Goal: Task Accomplishment & Management: Manage account settings

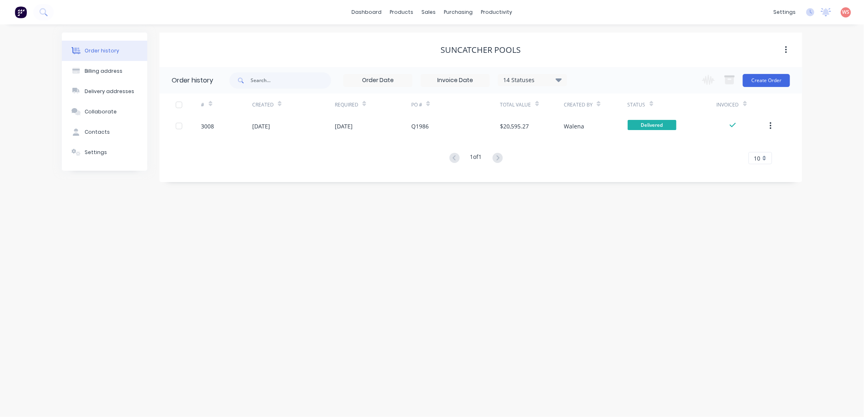
click at [293, 388] on div "Order history Billing address Delivery addresses Collaborate Contacts Settings …" at bounding box center [432, 220] width 864 height 393
click at [425, 10] on div "sales" at bounding box center [429, 12] width 22 height 12
click at [464, 42] on div "Sales Orders" at bounding box center [458, 38] width 33 height 7
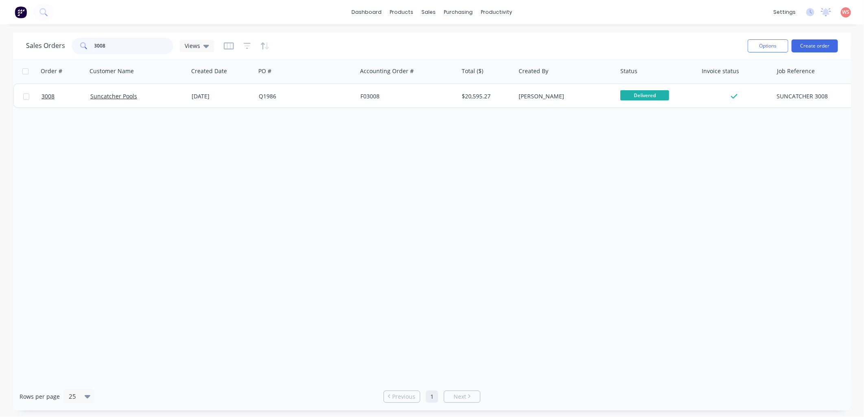
drag, startPoint x: 136, startPoint y: 50, endPoint x: 17, endPoint y: 62, distance: 120.2
click at [17, 62] on div "Sales Orders 3008 Views Options Create order Order # Customer Name Created Date…" at bounding box center [432, 222] width 838 height 378
type input "ekad"
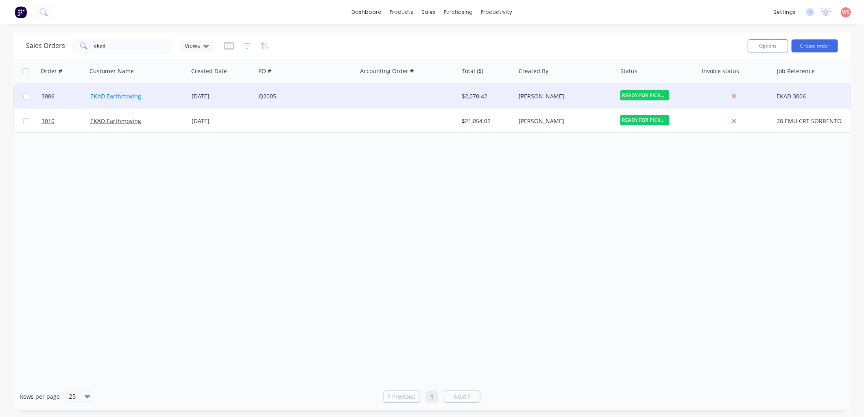
click at [117, 97] on link "EKAD Earthmoving" at bounding box center [115, 96] width 51 height 8
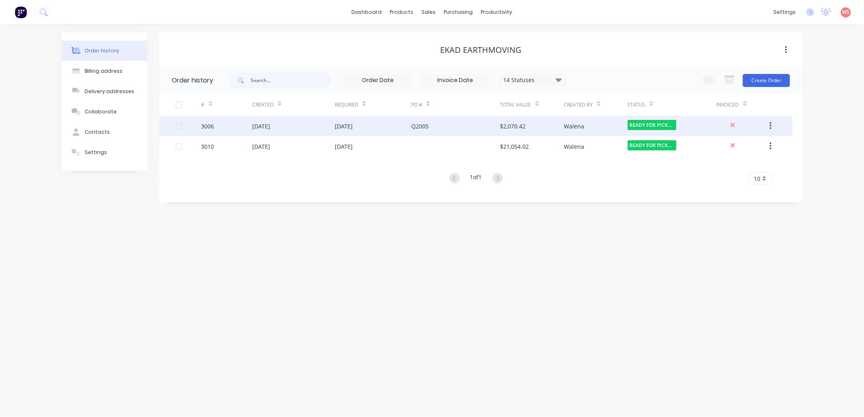
click at [286, 125] on div "[DATE]" at bounding box center [293, 126] width 83 height 20
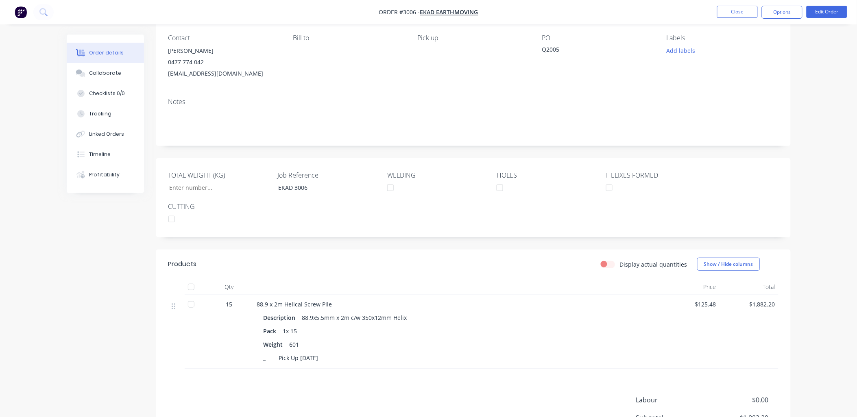
scroll to position [26, 0]
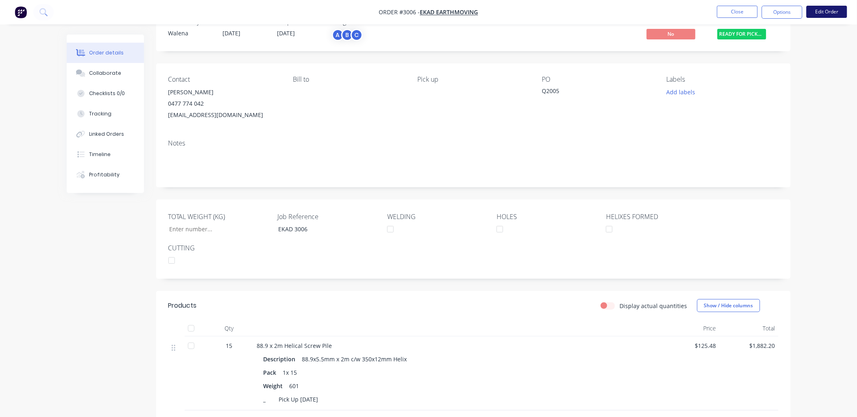
click at [830, 10] on button "Edit Order" at bounding box center [826, 12] width 41 height 12
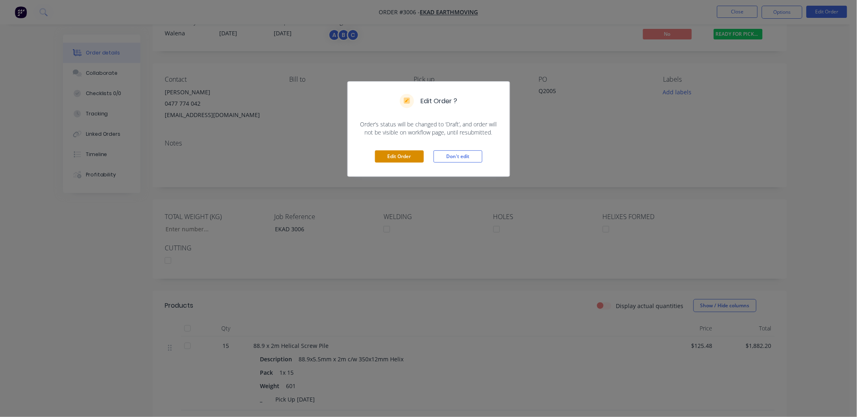
click at [381, 160] on button "Edit Order" at bounding box center [399, 156] width 49 height 12
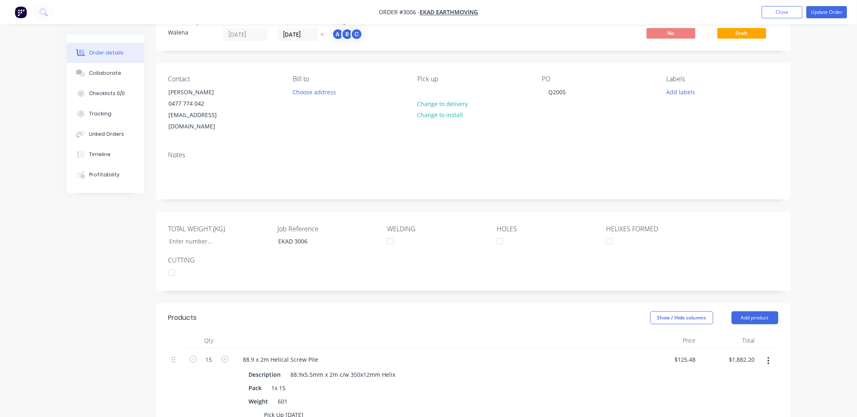
scroll to position [241, 0]
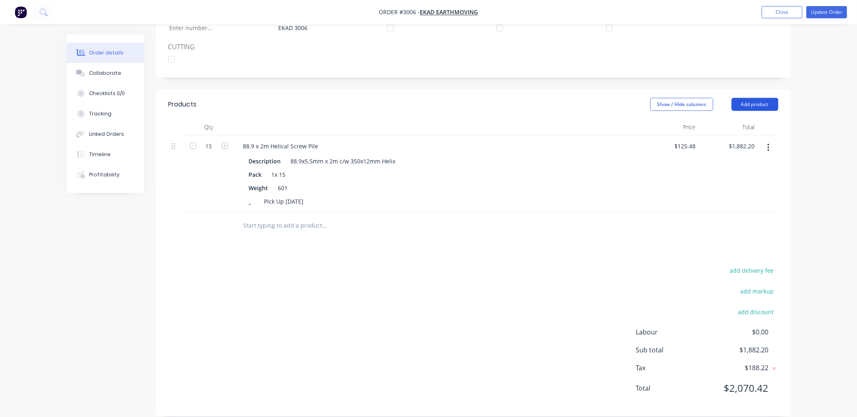
click at [769, 98] on button "Add product" at bounding box center [755, 104] width 47 height 13
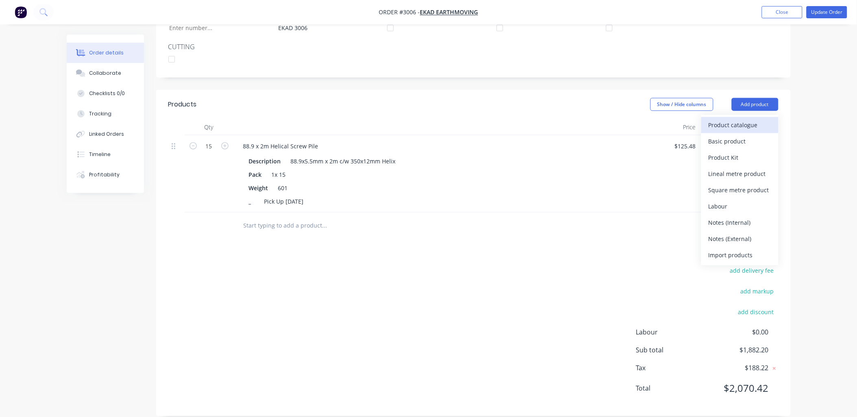
click at [733, 119] on div "Product catalogue" at bounding box center [739, 125] width 63 height 12
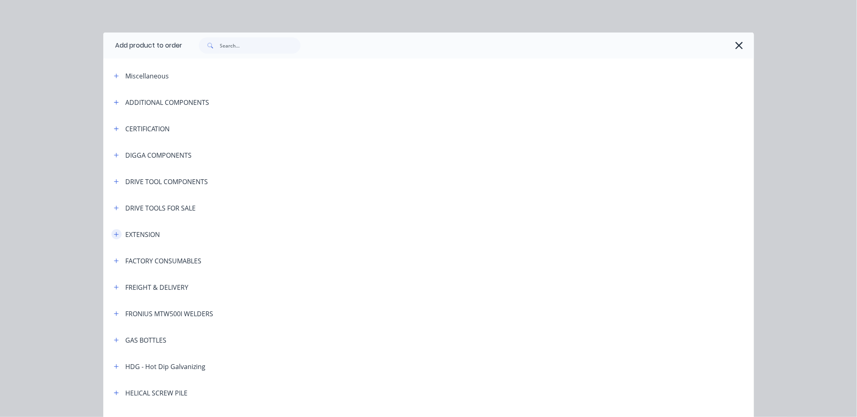
click at [114, 235] on icon "button" at bounding box center [116, 234] width 4 height 4
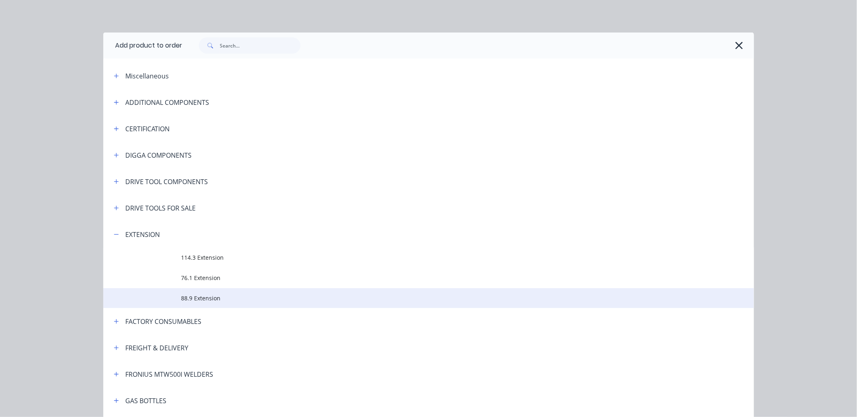
click at [183, 298] on span "88.9 Extension" at bounding box center [410, 298] width 458 height 9
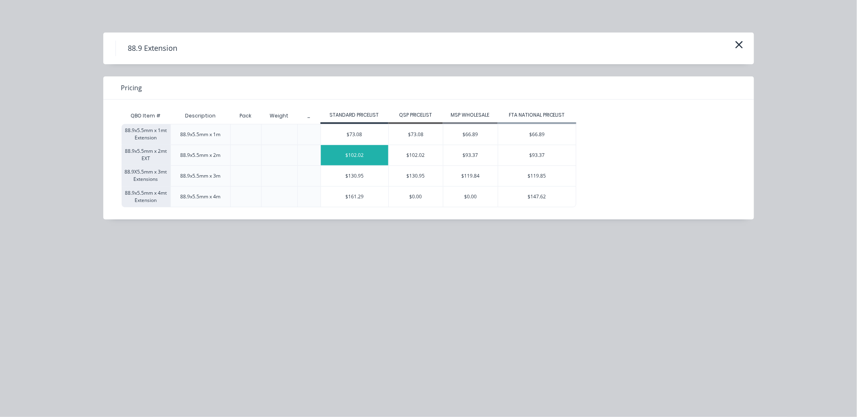
click at [344, 155] on div "$102.02" at bounding box center [354, 155] width 67 height 20
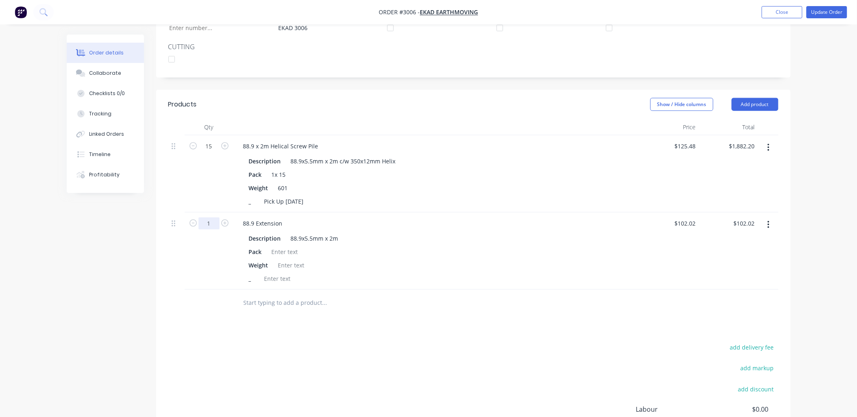
click at [211, 218] on input "1" at bounding box center [208, 224] width 21 height 12
type input "20"
type input "$2,040.40"
click at [218, 348] on div "add delivery fee add markup add discount Labour $0.00 Sub total $3,922.60 Tax $…" at bounding box center [473, 411] width 610 height 139
click at [766, 98] on button "Add product" at bounding box center [755, 104] width 47 height 13
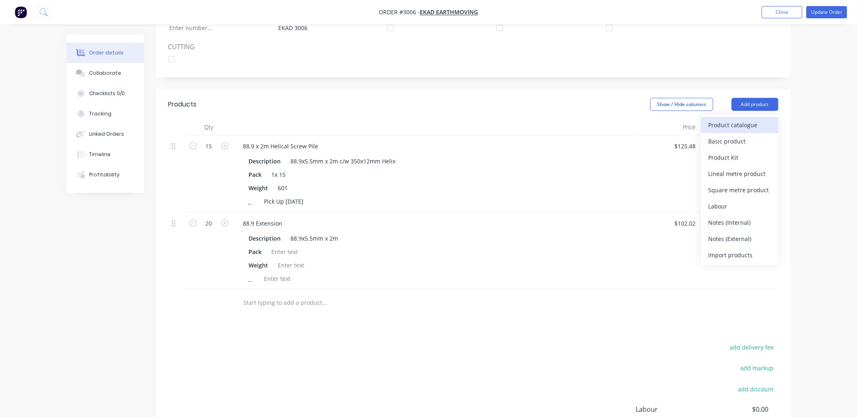
click at [750, 119] on div "Product catalogue" at bounding box center [739, 125] width 63 height 12
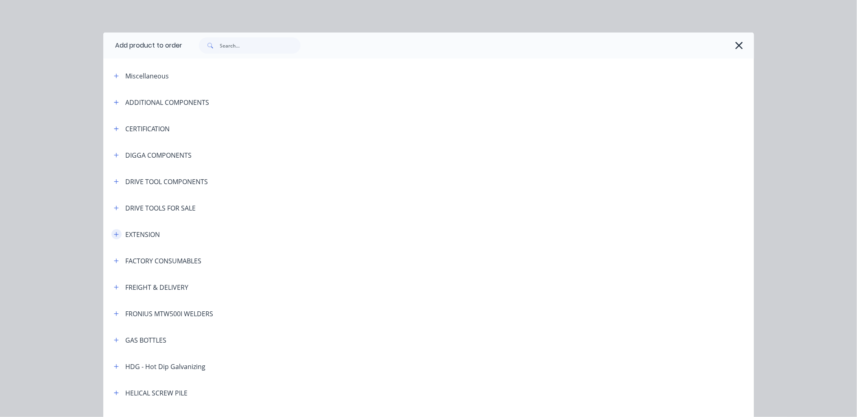
click at [114, 229] on button "button" at bounding box center [116, 234] width 10 height 10
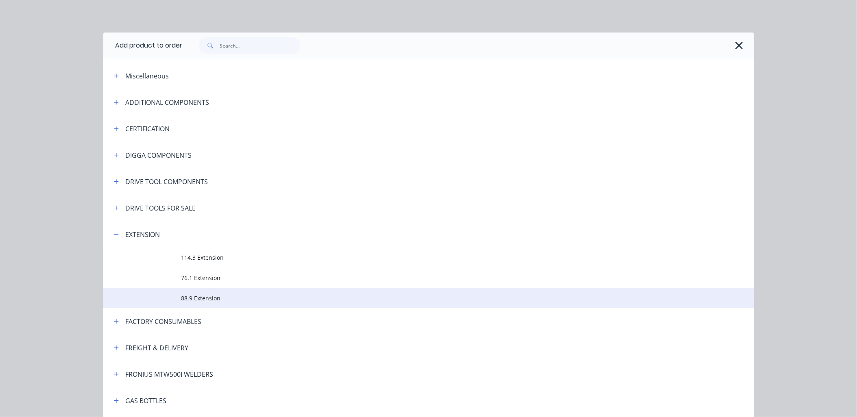
click at [185, 303] on td "88.9 Extension" at bounding box center [467, 298] width 573 height 20
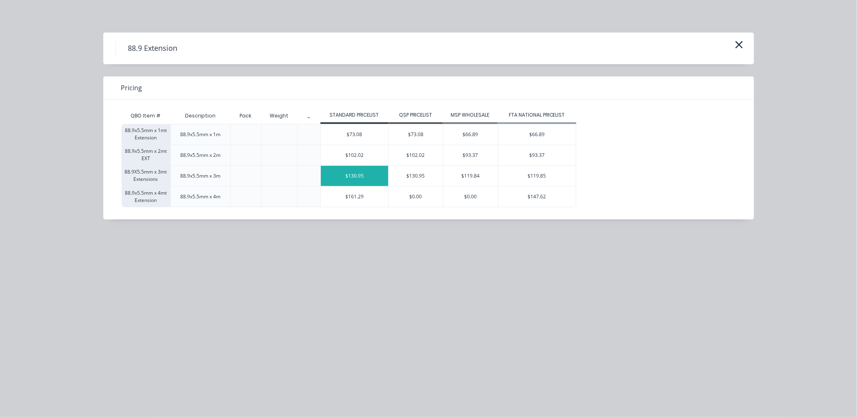
click at [346, 180] on div "$130.95" at bounding box center [354, 176] width 67 height 20
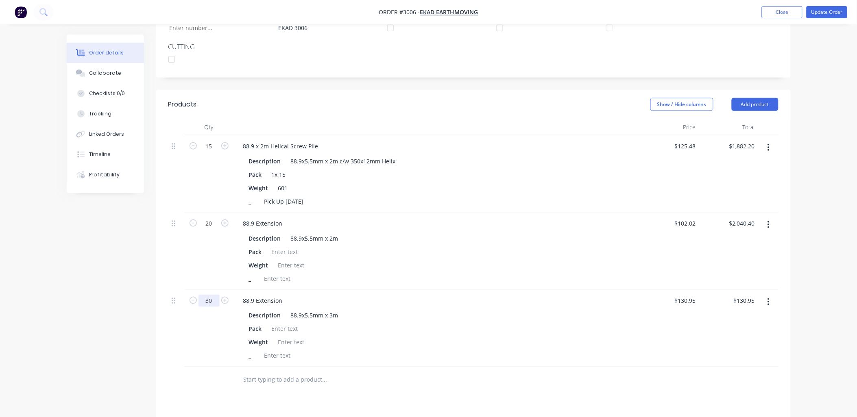
type input "30"
type input "$3,928.50"
click at [315, 390] on div "Products Show / Hide columns Add product Qty Price Total 15 88.9 x 2m Helical S…" at bounding box center [473, 330] width 634 height 481
click at [746, 98] on button "Add product" at bounding box center [755, 104] width 47 height 13
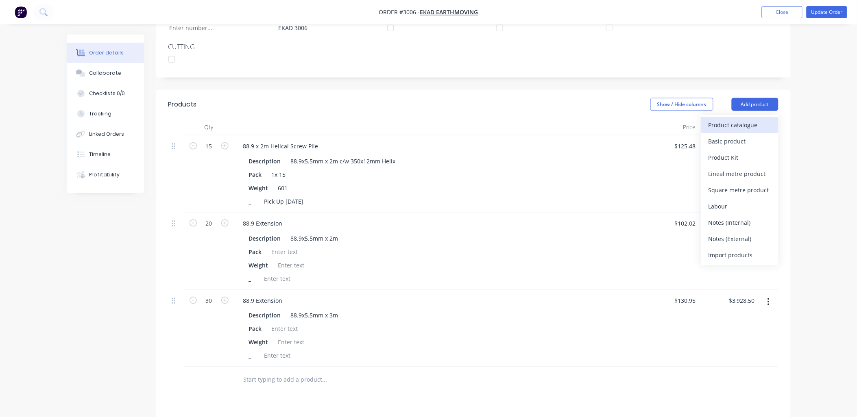
click at [743, 119] on div "Product catalogue" at bounding box center [739, 125] width 63 height 12
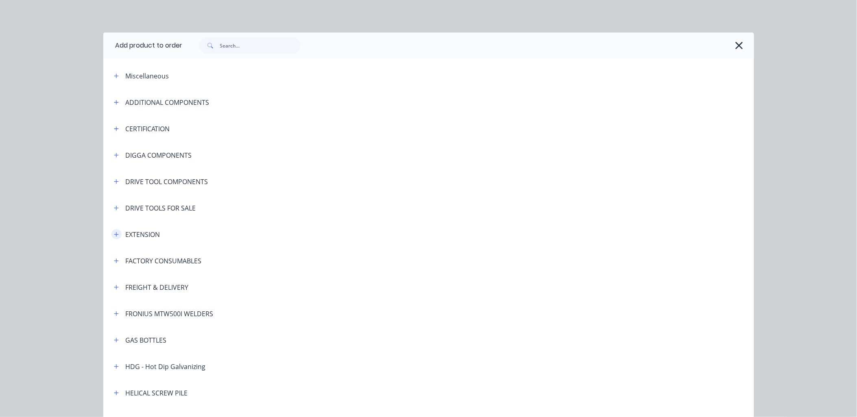
click at [114, 235] on icon "button" at bounding box center [116, 235] width 5 height 6
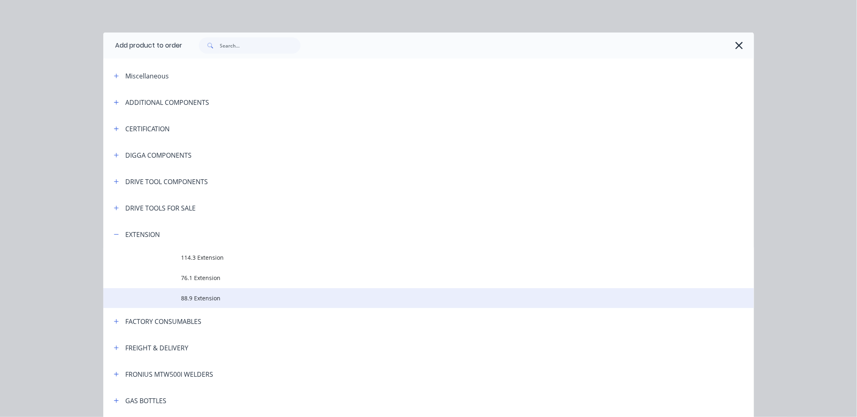
click at [192, 301] on span "88.9 Extension" at bounding box center [410, 298] width 458 height 9
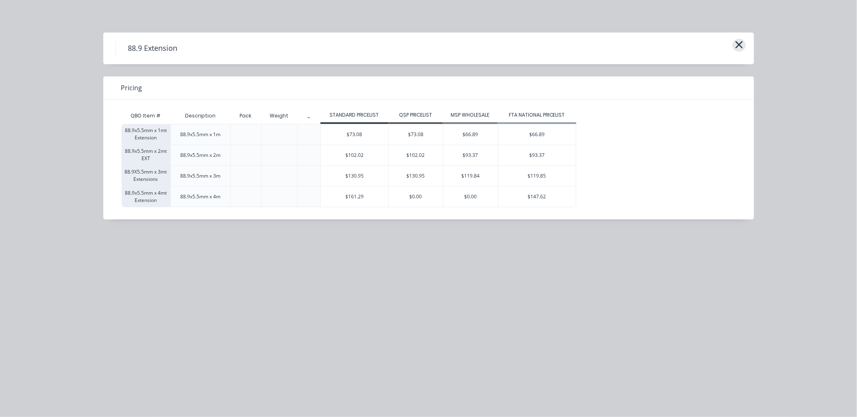
click at [737, 40] on icon "button" at bounding box center [739, 44] width 9 height 11
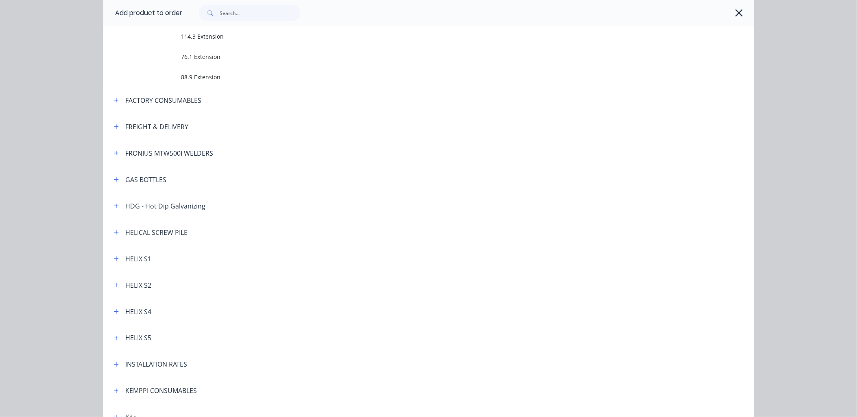
scroll to position [0, 0]
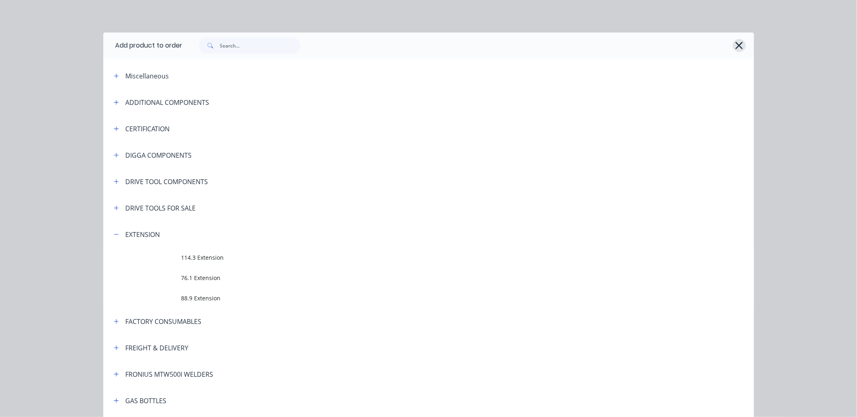
click at [736, 44] on icon "button" at bounding box center [739, 45] width 7 height 7
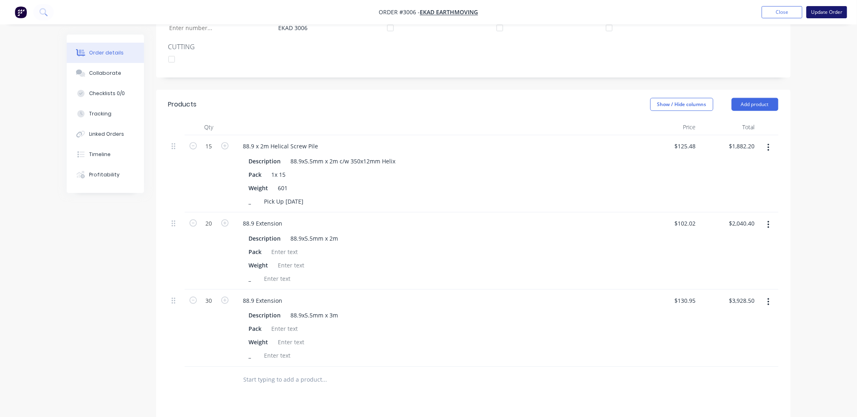
click at [823, 13] on button "Update Order" at bounding box center [826, 12] width 41 height 12
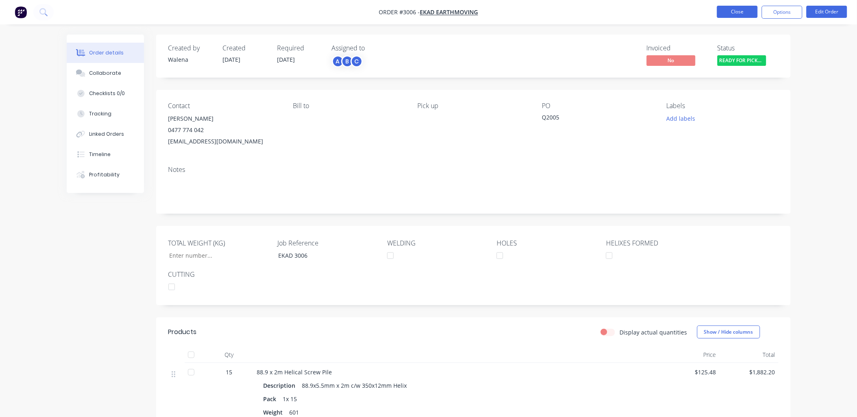
click at [731, 9] on button "Close" at bounding box center [737, 12] width 41 height 12
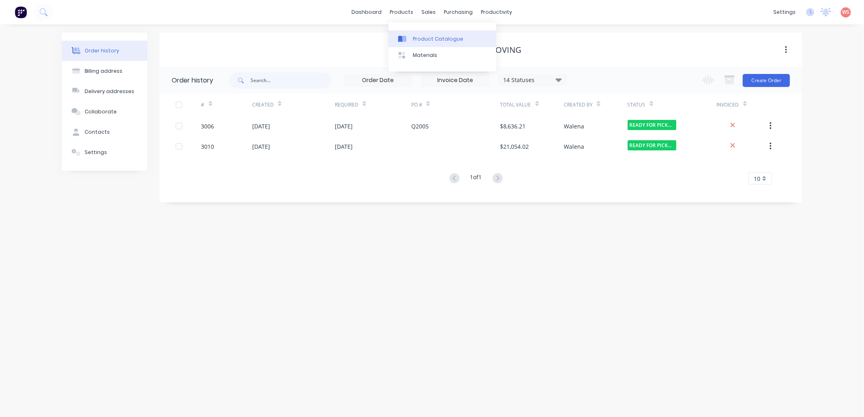
click at [421, 35] on div "Product Catalogue" at bounding box center [438, 38] width 50 height 7
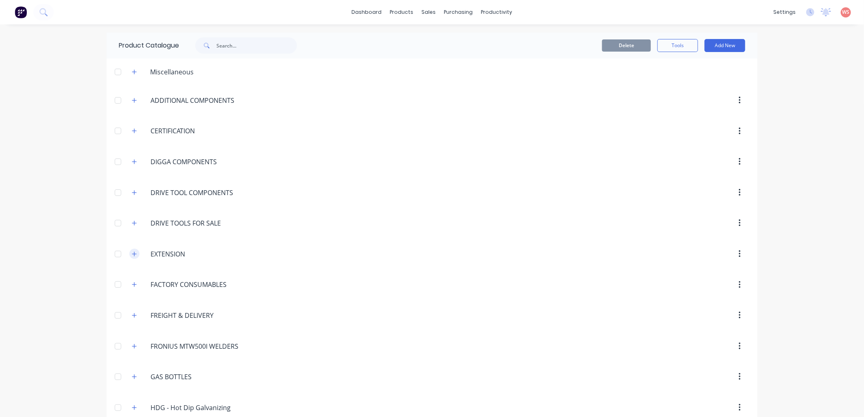
click at [132, 255] on icon "button" at bounding box center [134, 254] width 5 height 6
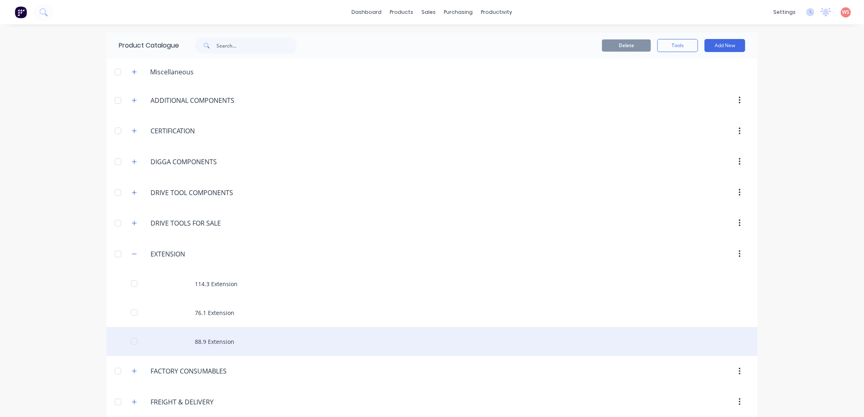
click at [216, 344] on div "88.9 Extension" at bounding box center [432, 341] width 651 height 29
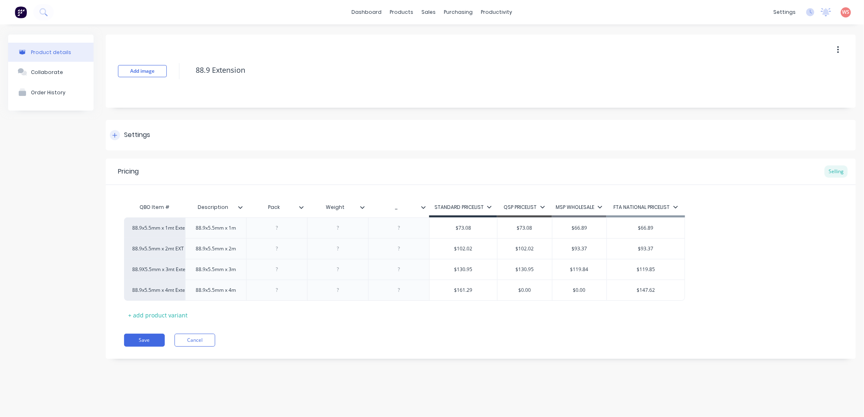
click at [112, 136] on icon at bounding box center [114, 136] width 5 height 6
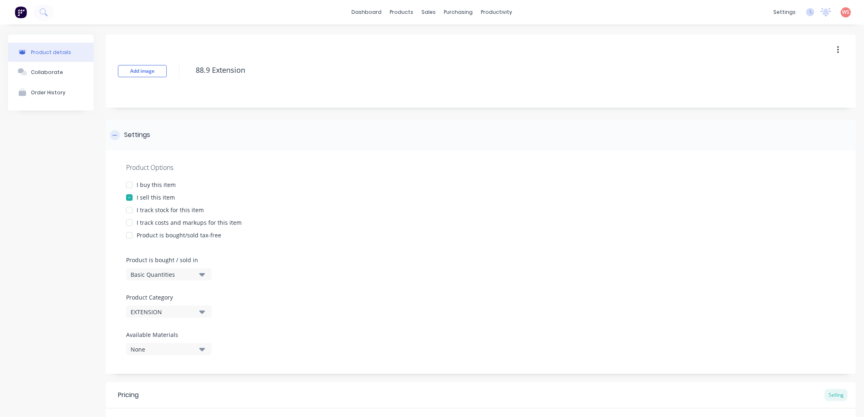
click at [112, 136] on icon at bounding box center [114, 136] width 5 height 6
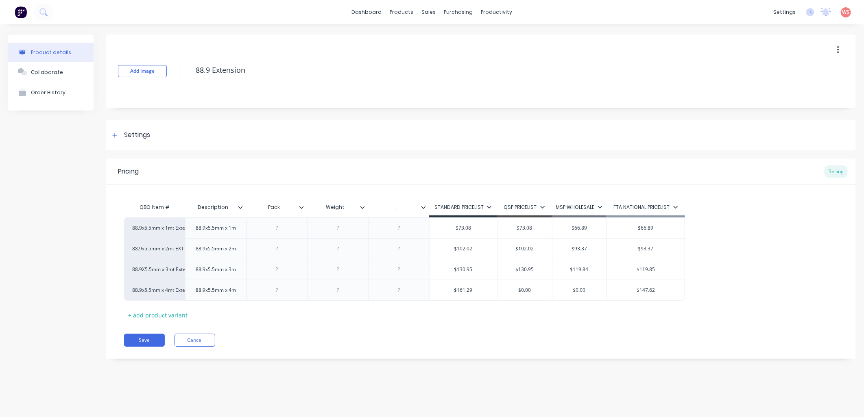
click at [838, 47] on icon "button" at bounding box center [838, 49] width 2 height 7
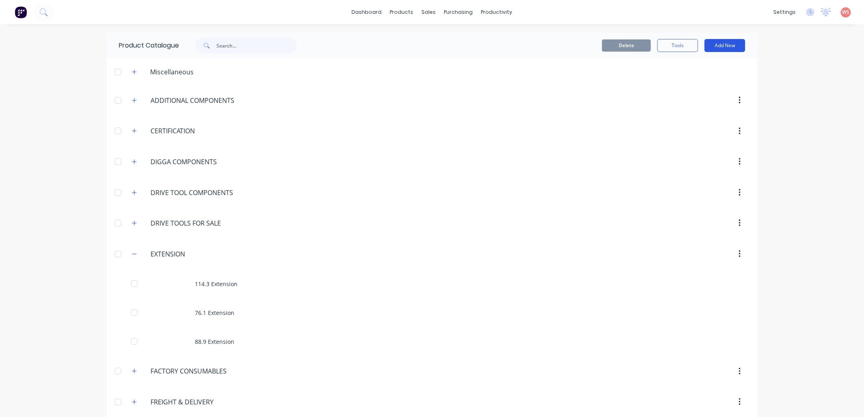
click at [726, 43] on button "Add New" at bounding box center [724, 45] width 41 height 13
click at [692, 91] on button "Product Kit" at bounding box center [706, 99] width 77 height 16
click at [723, 46] on button "Add New" at bounding box center [724, 45] width 41 height 13
click at [690, 83] on div "Product" at bounding box center [706, 83] width 63 height 12
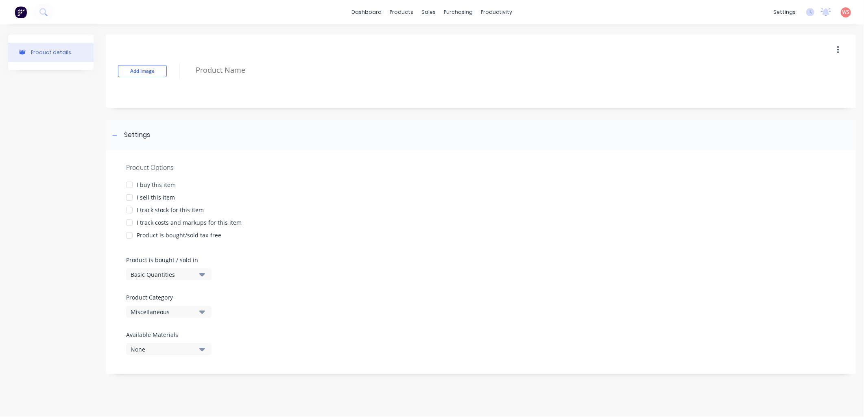
click at [131, 198] on div at bounding box center [129, 197] width 16 height 16
click at [201, 314] on icon "button" at bounding box center [202, 311] width 6 height 9
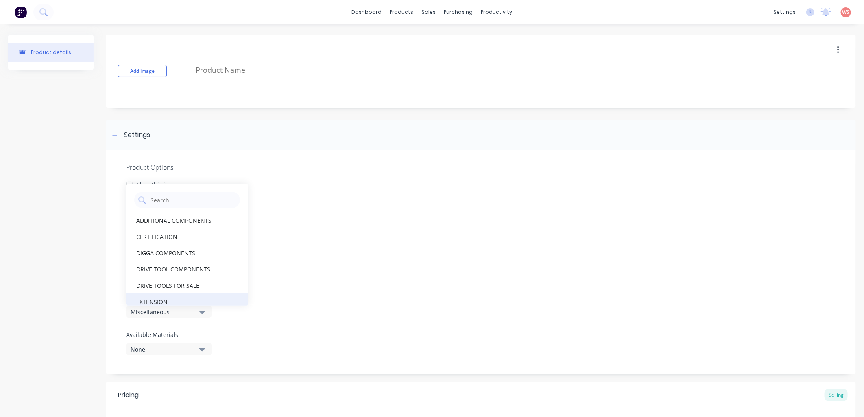
click at [197, 300] on div "EXTENSION" at bounding box center [187, 302] width 122 height 16
type textarea "x"
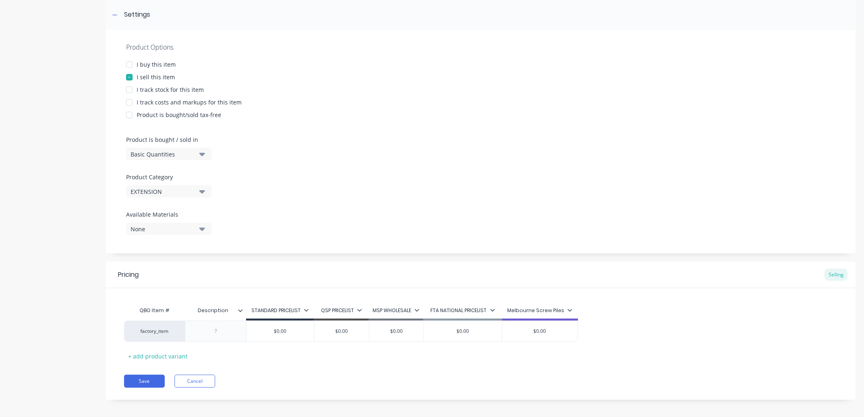
scroll to position [125, 0]
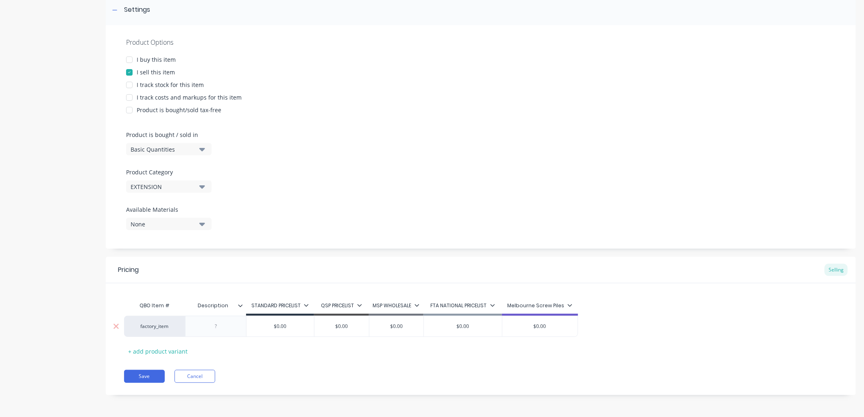
type input "$0.00"
drag, startPoint x: 286, startPoint y: 324, endPoint x: 263, endPoint y: 322, distance: 22.9
click at [266, 324] on input "$0.00" at bounding box center [279, 326] width 67 height 7
type textarea "x"
type input "8"
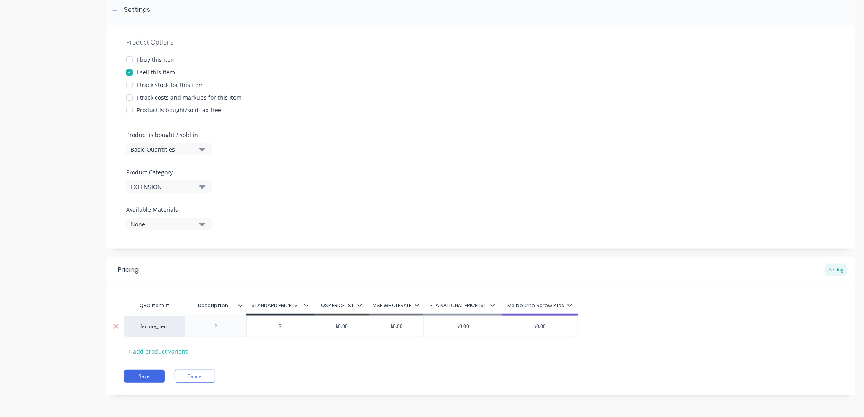
type textarea "x"
type input "80"
type textarea "x"
type input "80."
type textarea "x"
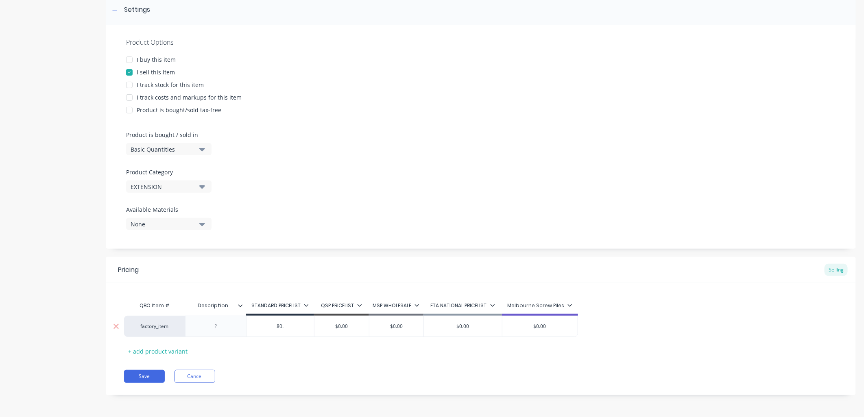
type input "80.8"
type textarea "x"
type input "80.81"
click at [553, 136] on div "Product Options I buy this item I sell this item I track stock for this item I …" at bounding box center [481, 137] width 750 height 224
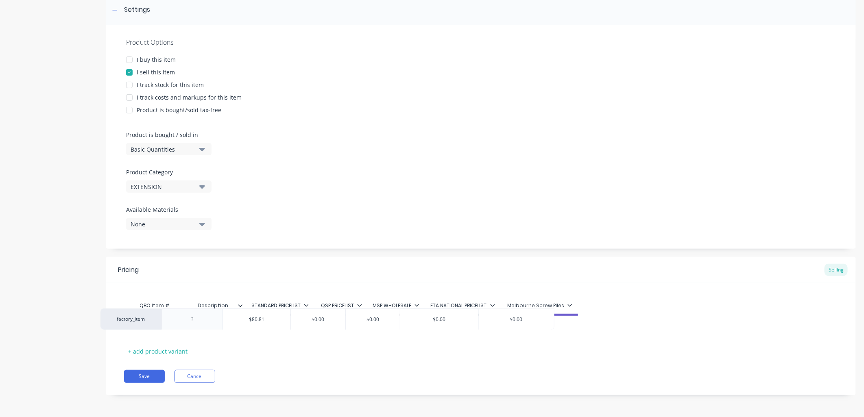
drag, startPoint x: 357, startPoint y: 330, endPoint x: 331, endPoint y: 323, distance: 26.5
click at [331, 323] on div "factory_item $80.81 80.81 $0.00 $0.00 $0.00 $0.00" at bounding box center [480, 326] width 713 height 21
click at [332, 326] on div "factory_item $80.81 80.81 $0.00 $0.00 $0.00 $0.00" at bounding box center [480, 326] width 713 height 21
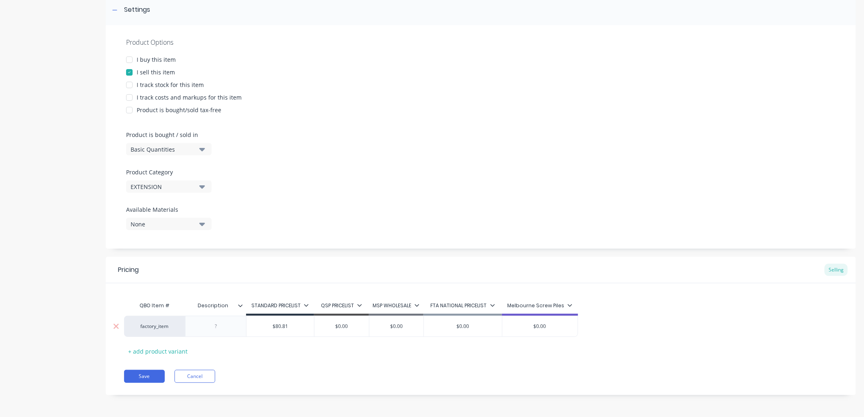
type input "$0.00"
click at [346, 328] on input "$0.00" at bounding box center [341, 326] width 54 height 7
type textarea "x"
type input "$0.0"
type textarea "x"
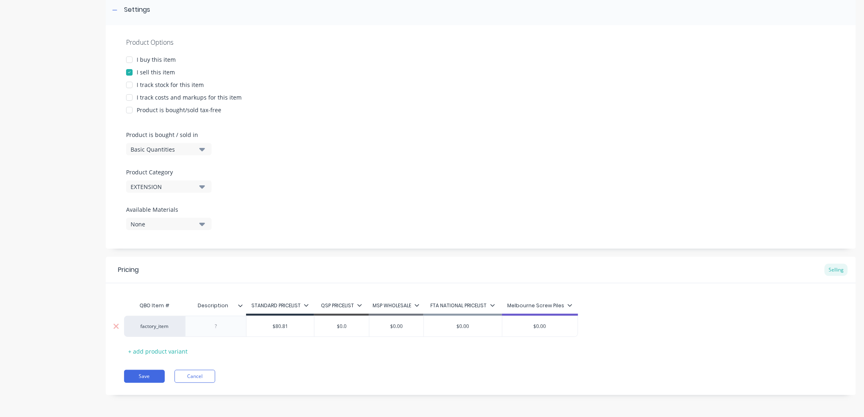
type input "$00"
type textarea "x"
type input "$0"
type textarea "x"
type input "$80"
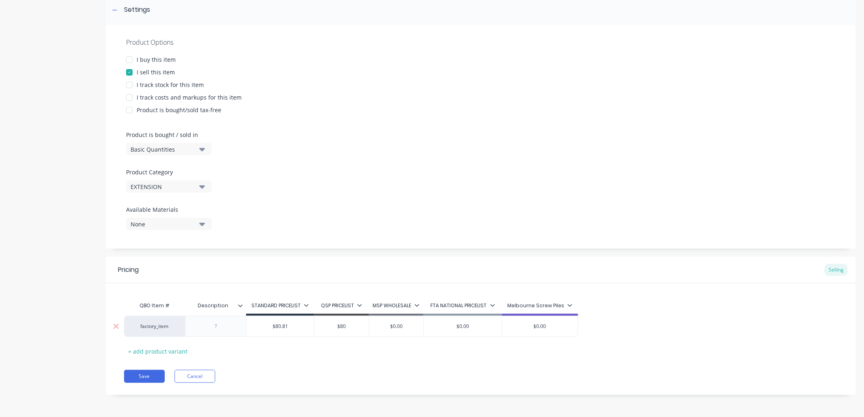
type textarea "x"
type input "$800"
type textarea "x"
type input "$80.0"
type textarea "x"
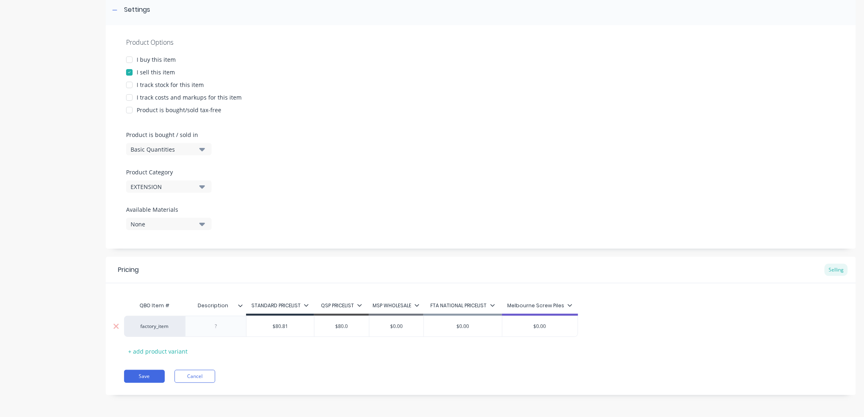
type input "$80.80"
type textarea "x"
type input "$80.810"
type textarea "x"
type input "$80.81"
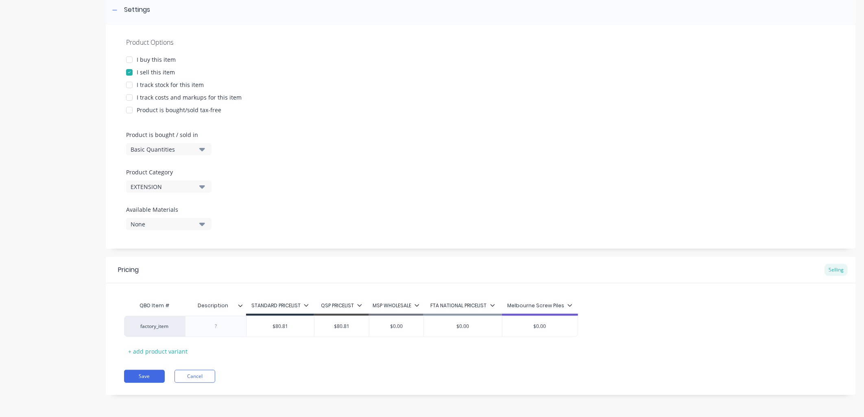
click at [240, 304] on icon at bounding box center [240, 305] width 5 height 5
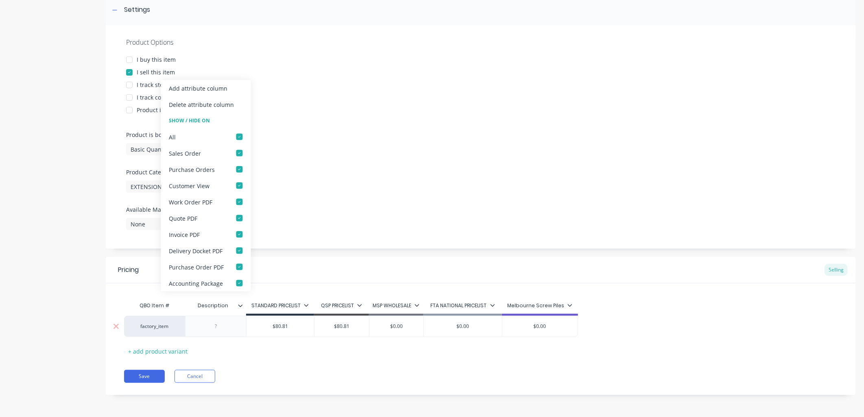
type textarea "x"
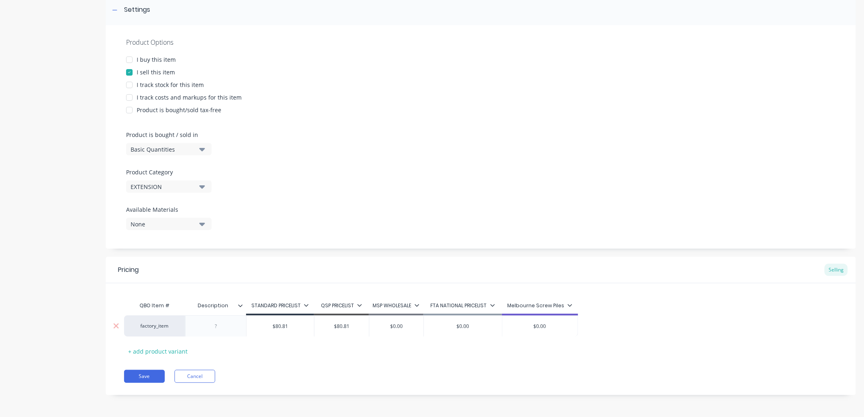
click at [230, 335] on div "factory_item $80.81 80.81 $80.81 $80.81 $0.00 $0.00 $0.00" at bounding box center [480, 326] width 713 height 21
type input "$80.81"
click at [216, 327] on div at bounding box center [216, 326] width 41 height 11
click at [147, 328] on div "factory_item" at bounding box center [154, 326] width 45 height 7
click at [195, 332] on div at bounding box center [215, 326] width 61 height 21
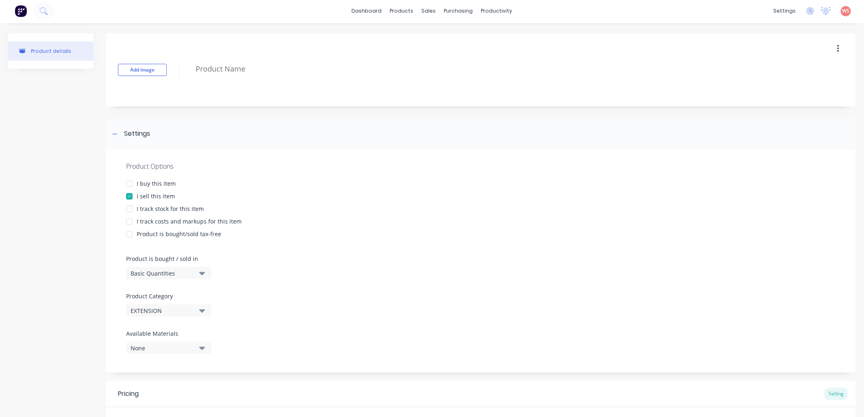
scroll to position [0, 0]
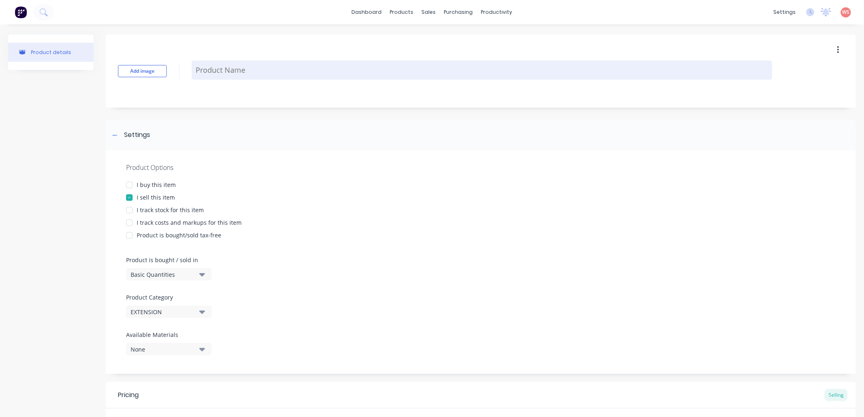
click at [268, 70] on textarea at bounding box center [482, 70] width 580 height 19
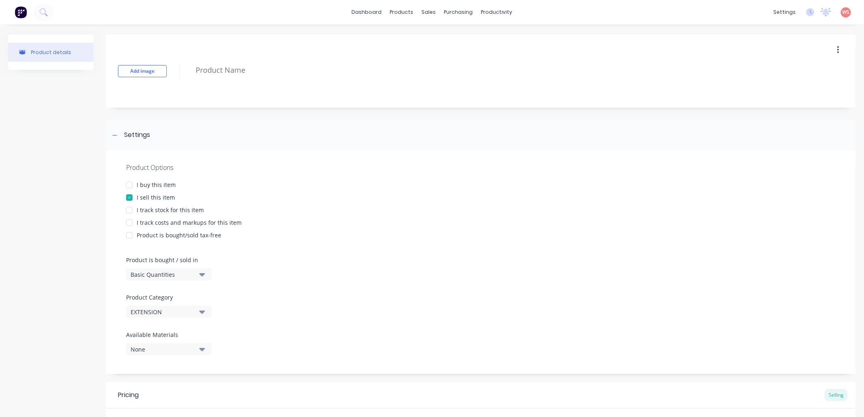
type textarea "x"
type textarea "8"
type textarea "x"
type textarea "88"
type textarea "x"
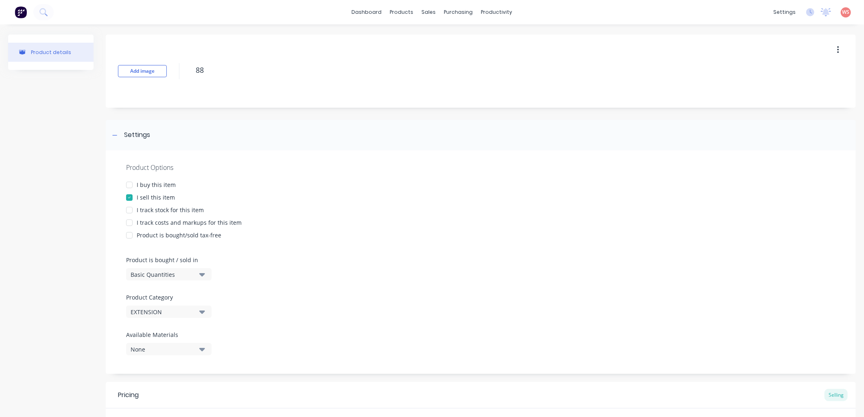
type textarea "88."
type textarea "x"
type textarea "88.9"
type textarea "x"
type textarea "88.9"
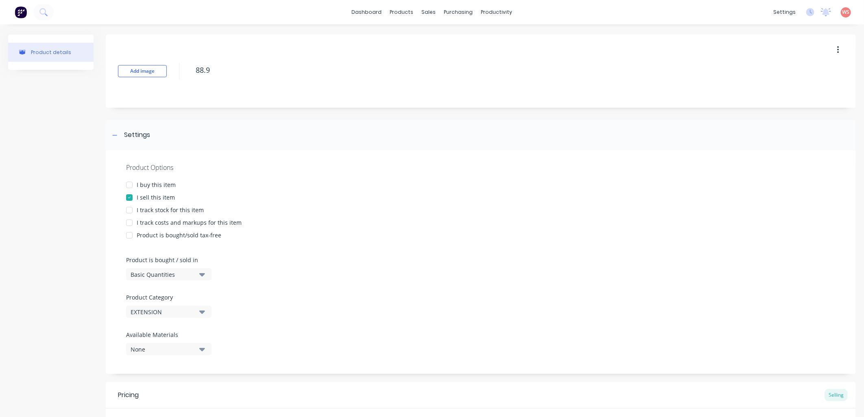
type textarea "x"
type textarea "88.9 x"
type textarea "x"
type textarea "88.9 x"
type textarea "x"
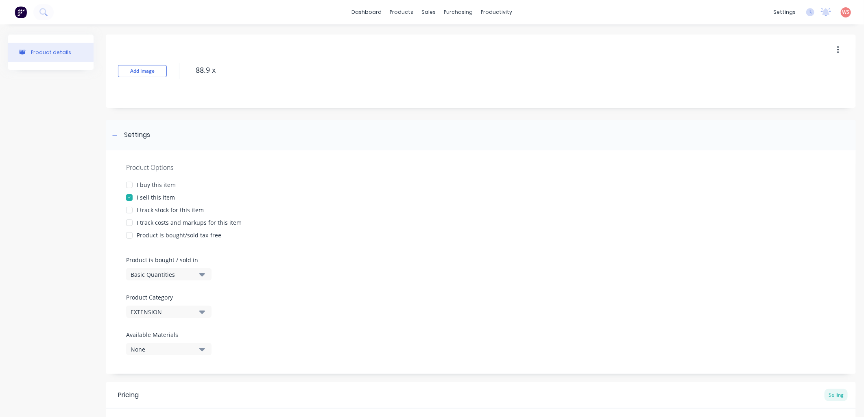
type textarea "88.9 x 1"
type textarea "x"
type textarea "88.9 x 1."
type textarea "x"
type textarea "88.9 x 1.5"
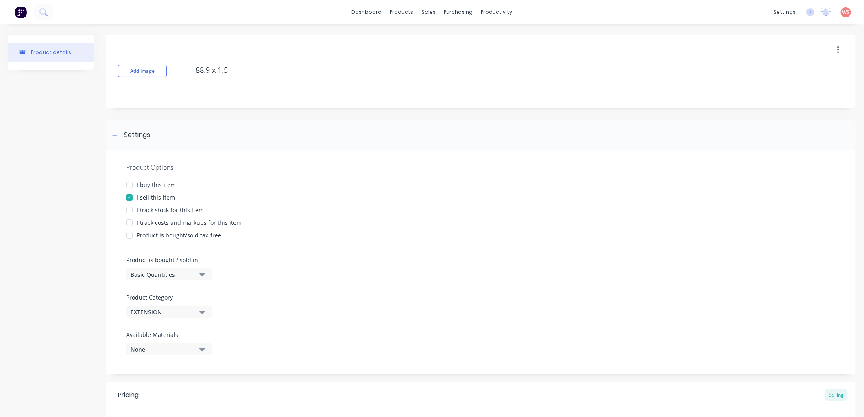
type textarea "x"
type textarea "88.9 x 1.5M"
type textarea "x"
type textarea "88.9 x 1.5M"
type textarea "x"
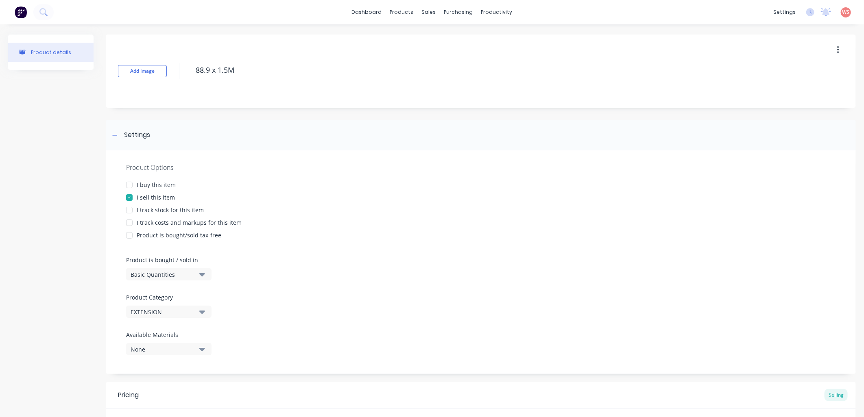
type textarea "88.9 x 1.5M E"
type textarea "x"
type textarea "88.9 x 1.5M Ex"
type textarea "x"
type textarea "88.9 x 1.5M Ext"
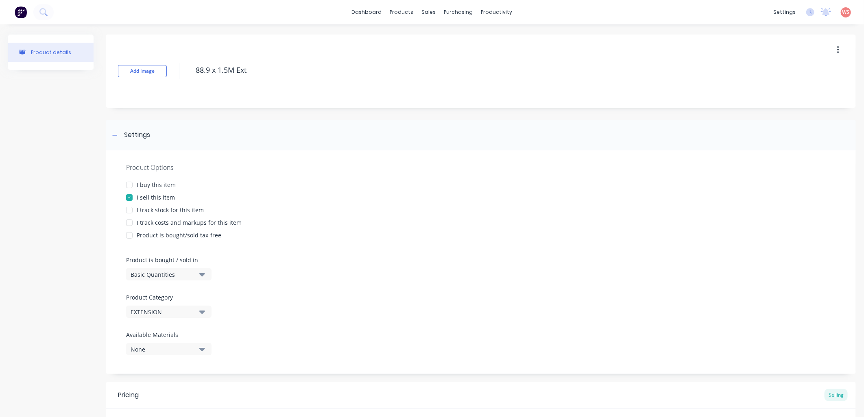
type textarea "x"
type textarea "88.9 x 1.5M Exte"
type textarea "x"
type textarea "88.9 x 1.5M Exten"
type textarea "x"
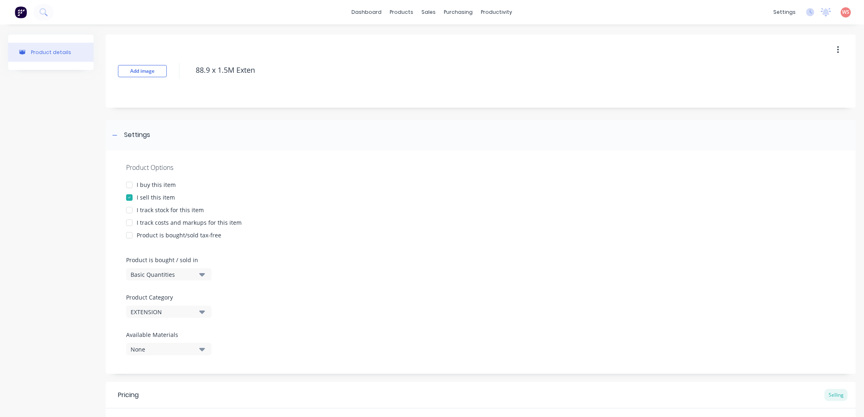
type textarea "88.9 x 1.5M Extens"
type textarea "x"
type textarea "88.9 x 1.5M Extensi"
type textarea "x"
type textarea "88.9 x 1.5M Extensio"
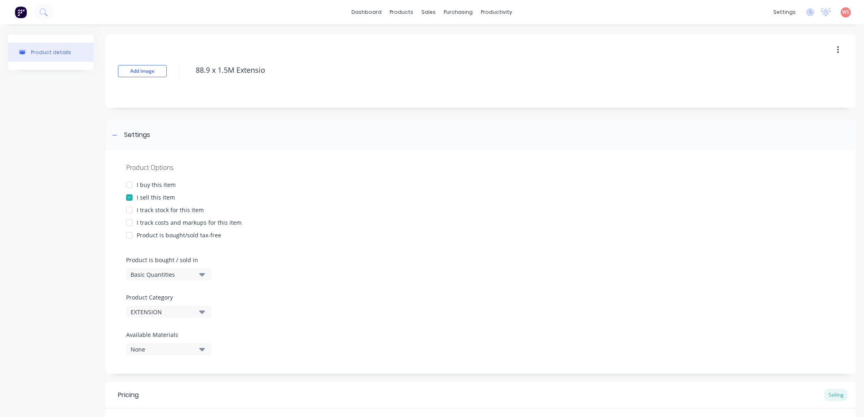
type textarea "x"
type textarea "88.9 x 1.5M Extension"
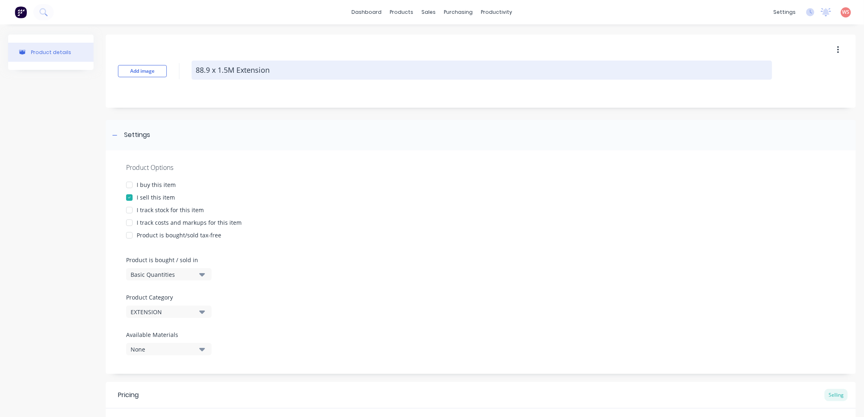
click at [217, 70] on textarea "88.9 x 1.5M Extension" at bounding box center [482, 70] width 580 height 19
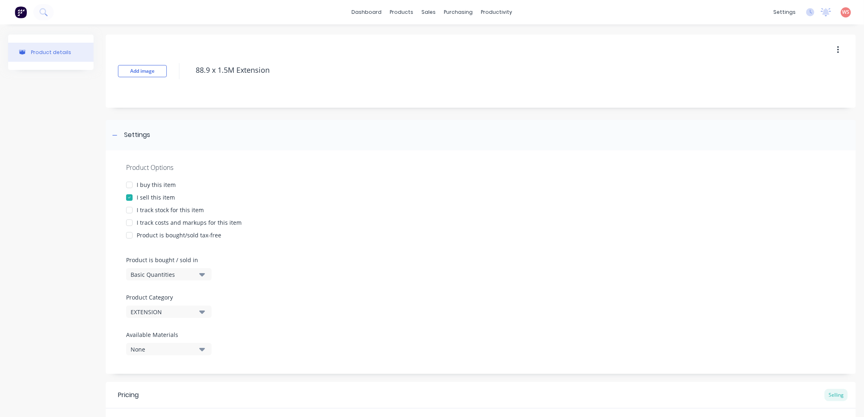
type textarea "x"
type textarea "88.9 x 51.5M Extension"
type textarea "x"
type textarea "88.9 x 5.1.5M Extension"
type textarea "x"
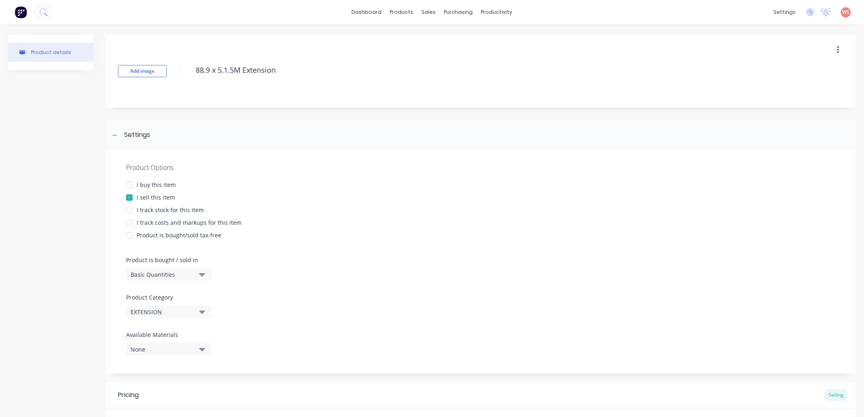
type textarea "88.9 x 5.51.5M Extension"
type textarea "x"
type textarea "88.9 x 5.5m1.5M Extension"
type textarea "x"
type textarea "88.9 x 5.5mm1.5M Extension"
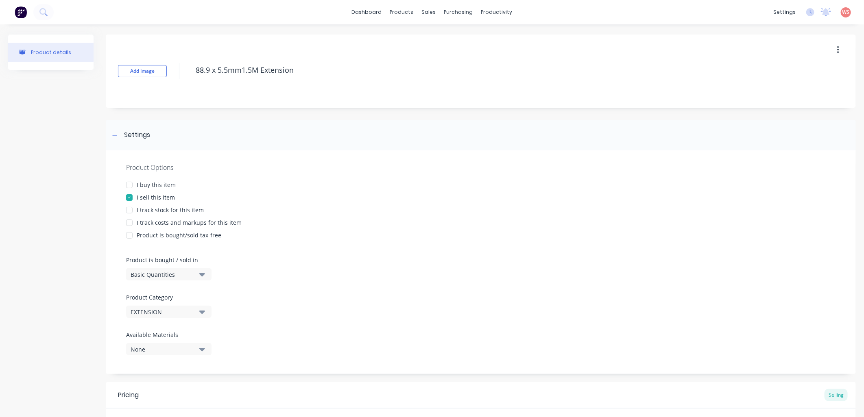
type textarea "x"
type textarea "88.9 x 5.5mm 1.5M Extension"
type textarea "x"
type textarea "88.9 x 5.5mm x1.5M Extension"
type textarea "x"
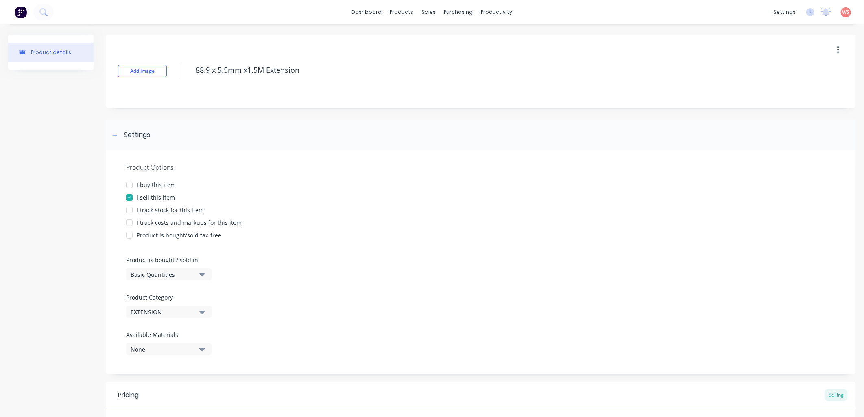
type textarea "88.9 x 5.5mm x 1.5M Extension"
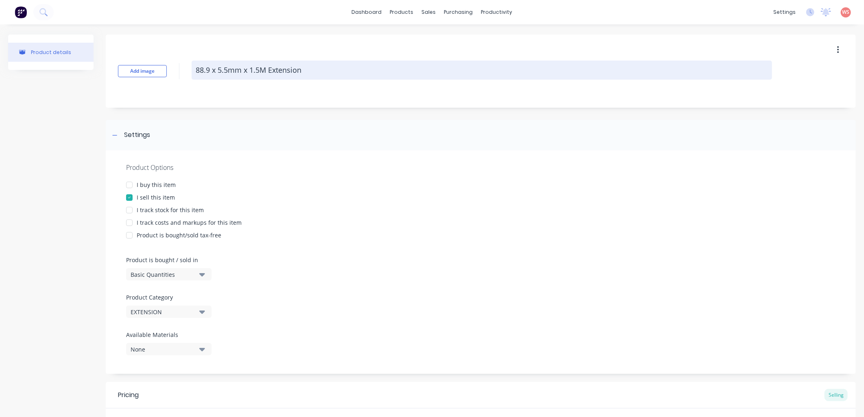
drag, startPoint x: 266, startPoint y: 69, endPoint x: 246, endPoint y: 72, distance: 19.4
click at [261, 67] on textarea "88.9 x 5.5mm x 1.5M Extension" at bounding box center [482, 70] width 580 height 19
type textarea "x"
type textarea "88.9 x 5.5mm x 1.5m Extension"
type textarea "x"
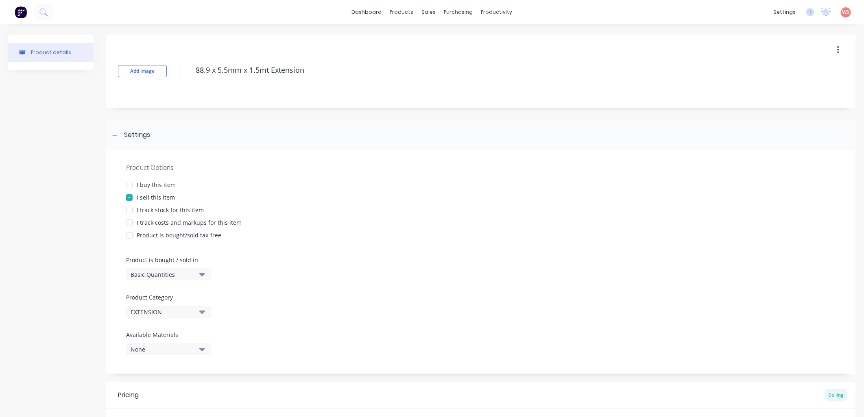
type textarea "88.9 x 5.5mm x 1.5mt Extension"
type textarea "x"
type textarea "88.9 x 5.5mm x 1.5mt Extension"
drag, startPoint x: 351, startPoint y: 244, endPoint x: 337, endPoint y: 248, distance: 15.2
click at [351, 244] on div at bounding box center [480, 250] width 709 height 12
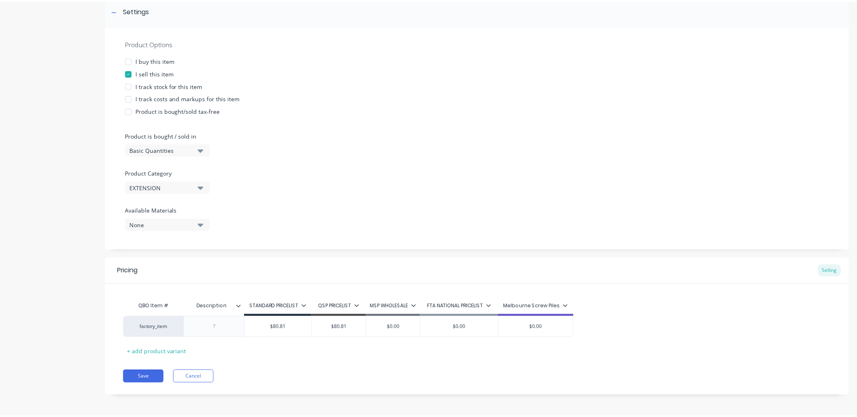
scroll to position [125, 0]
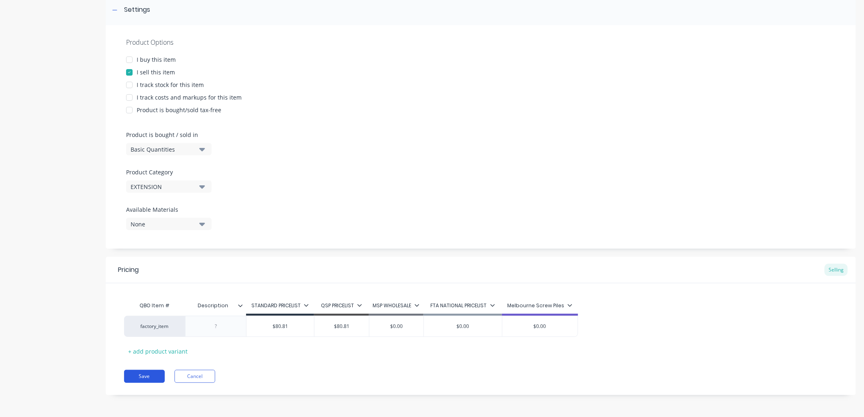
click at [148, 375] on button "Save" at bounding box center [144, 376] width 41 height 13
type textarea "x"
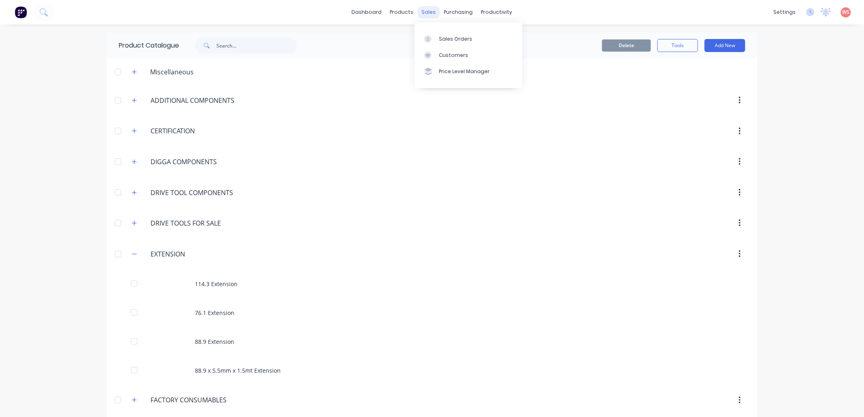
click at [423, 15] on div "sales" at bounding box center [429, 12] width 22 height 12
click at [458, 42] on div "Sales Orders" at bounding box center [455, 38] width 33 height 7
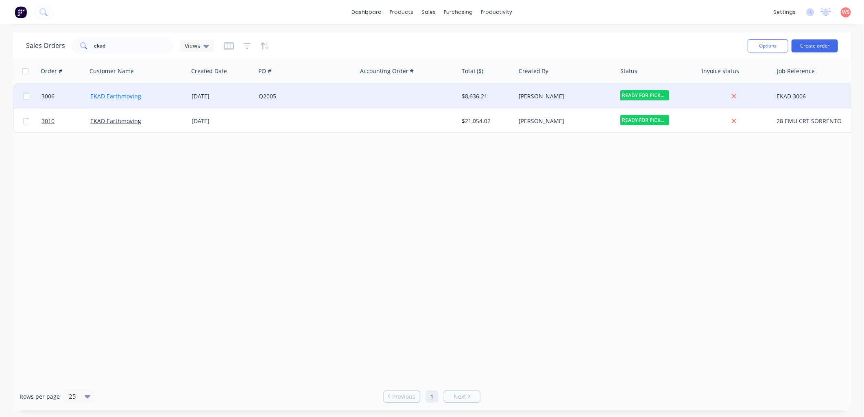
click at [117, 94] on link "EKAD Earthmoving" at bounding box center [115, 96] width 51 height 8
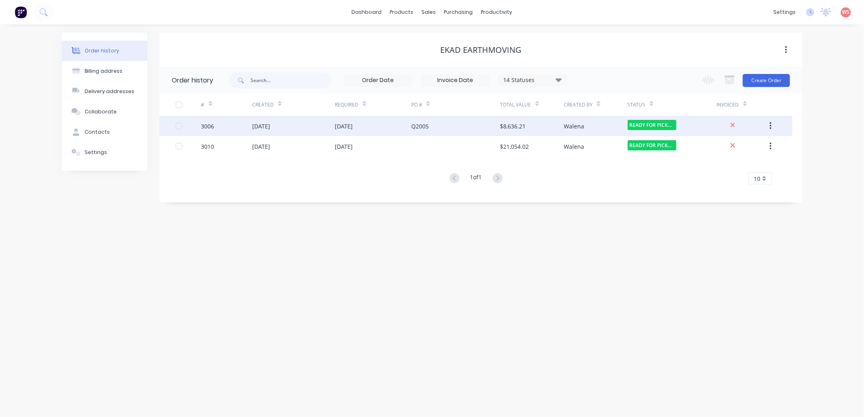
click at [270, 130] on div "[DATE]" at bounding box center [261, 126] width 18 height 9
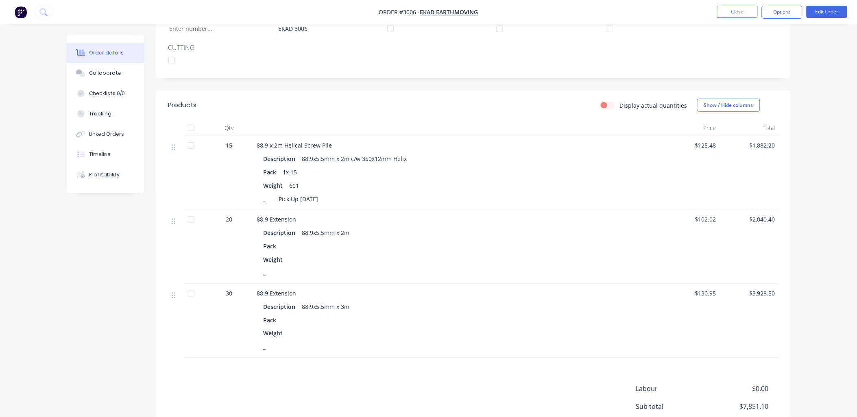
scroll to position [114, 0]
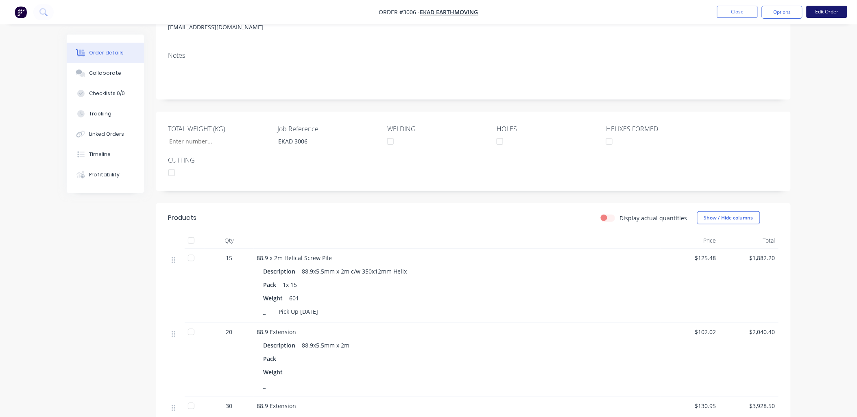
click at [834, 12] on button "Edit Order" at bounding box center [826, 12] width 41 height 12
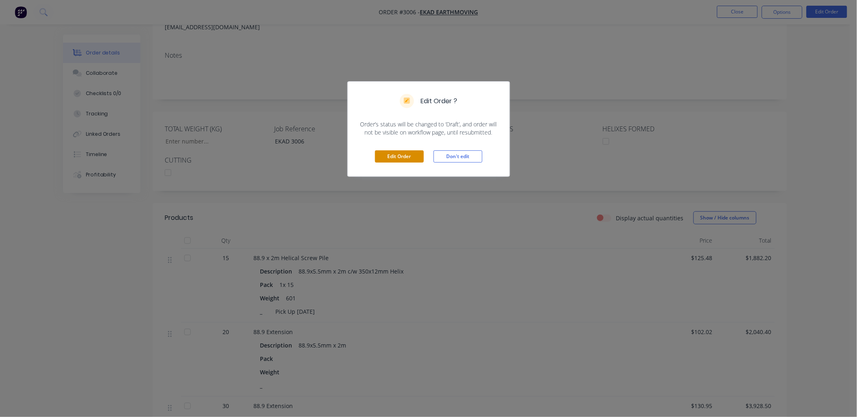
click at [403, 160] on button "Edit Order" at bounding box center [399, 156] width 49 height 12
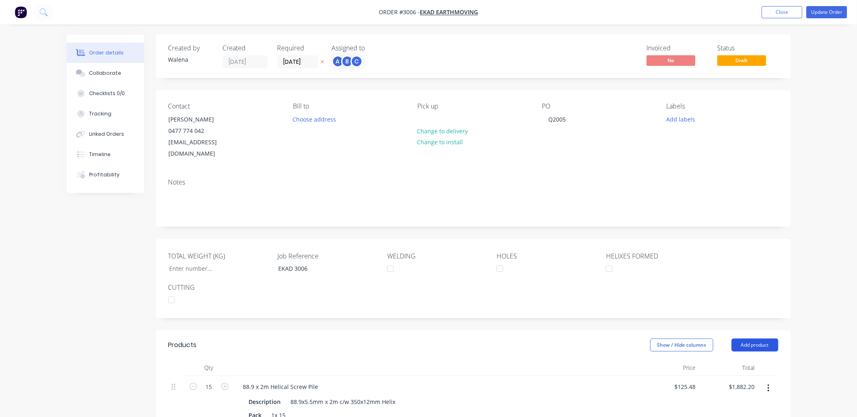
click at [766, 339] on button "Add product" at bounding box center [755, 345] width 47 height 13
click at [728, 360] on div "Product catalogue" at bounding box center [739, 366] width 63 height 12
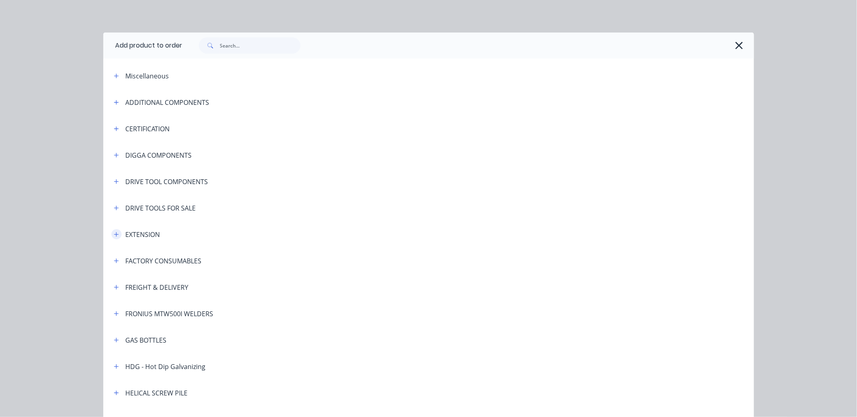
click at [115, 233] on icon "button" at bounding box center [116, 235] width 5 height 6
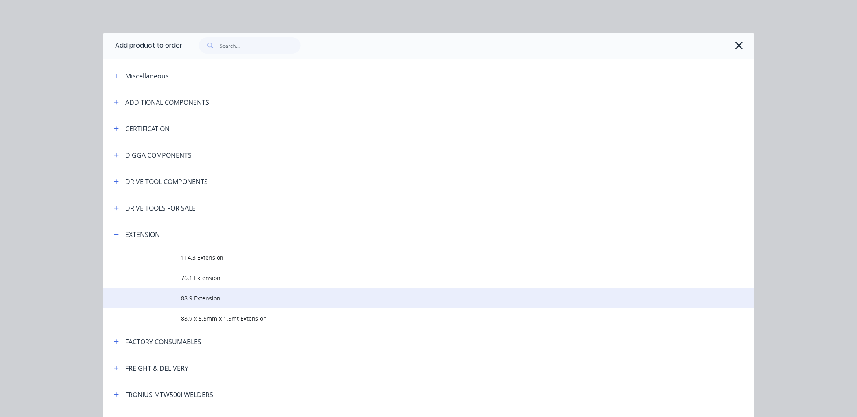
click at [176, 298] on td at bounding box center [142, 298] width 78 height 20
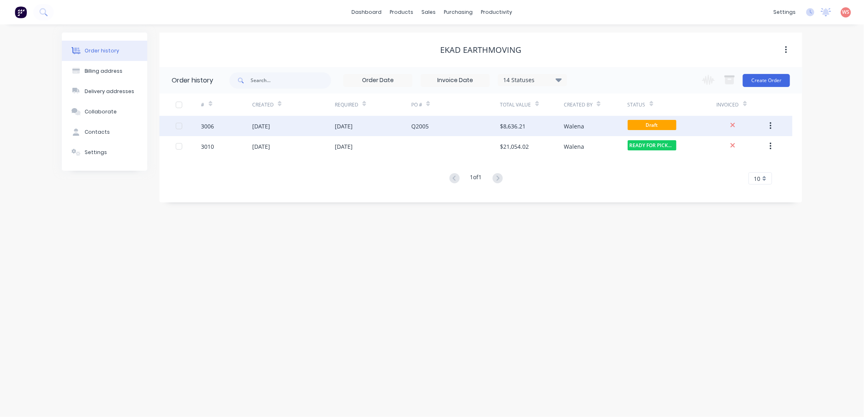
click at [311, 124] on div "[DATE]" at bounding box center [293, 126] width 83 height 20
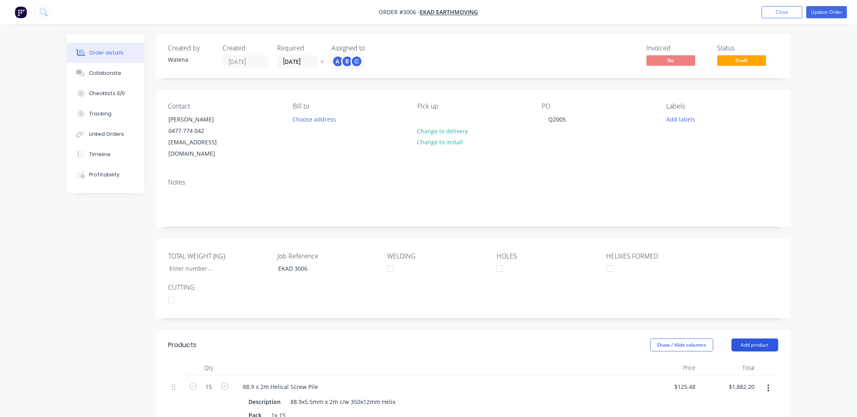
click at [751, 339] on button "Add product" at bounding box center [755, 345] width 47 height 13
click at [740, 360] on div "Product catalogue" at bounding box center [739, 366] width 63 height 12
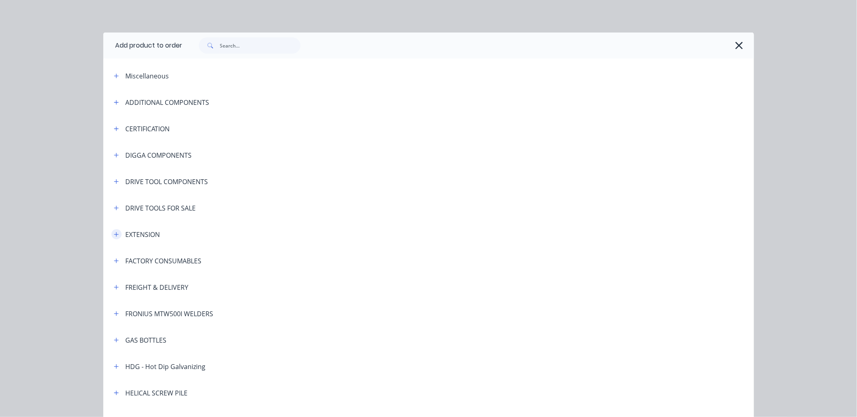
click at [114, 234] on icon "button" at bounding box center [116, 235] width 5 height 6
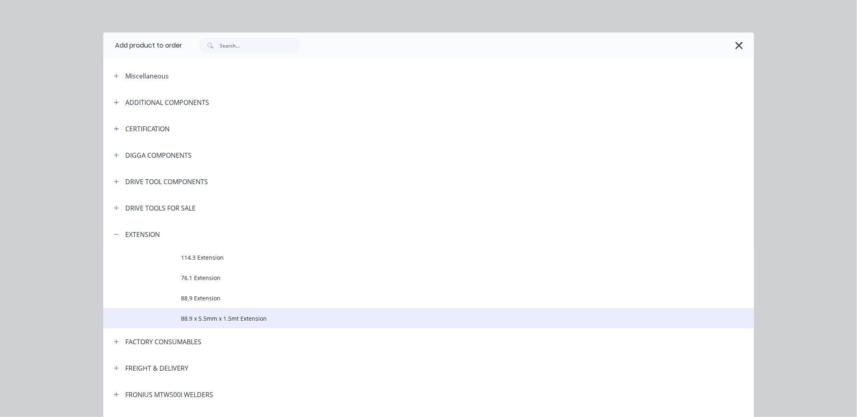
click at [252, 319] on span "88.9 x 5.5mm x 1.5mt Extension" at bounding box center [410, 318] width 458 height 9
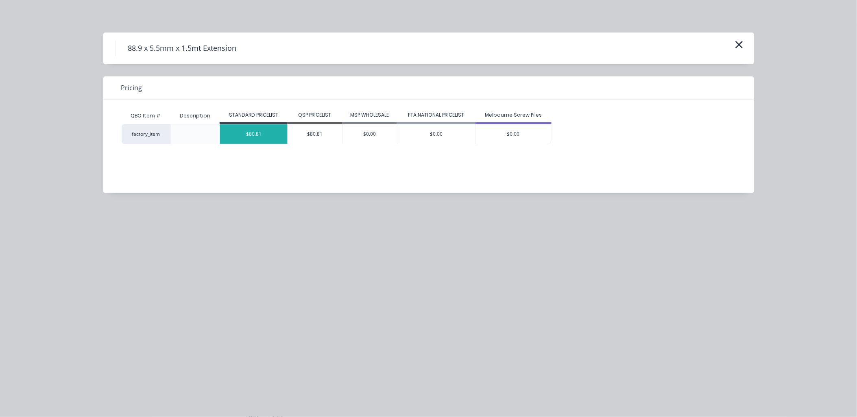
click at [259, 131] on div "$80.81" at bounding box center [253, 134] width 67 height 20
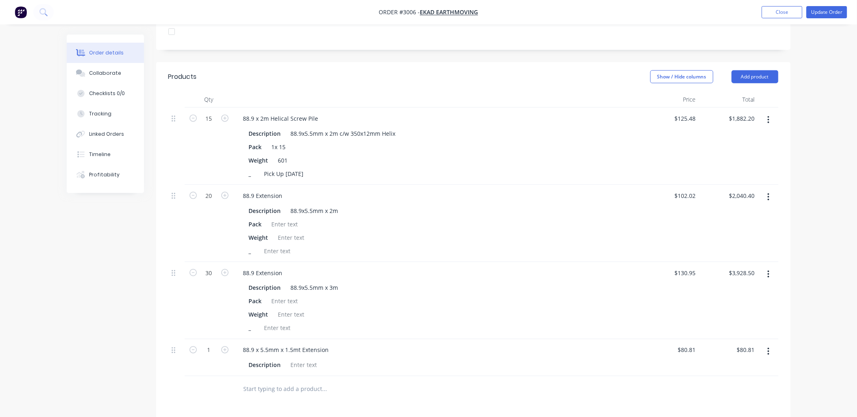
scroll to position [361, 0]
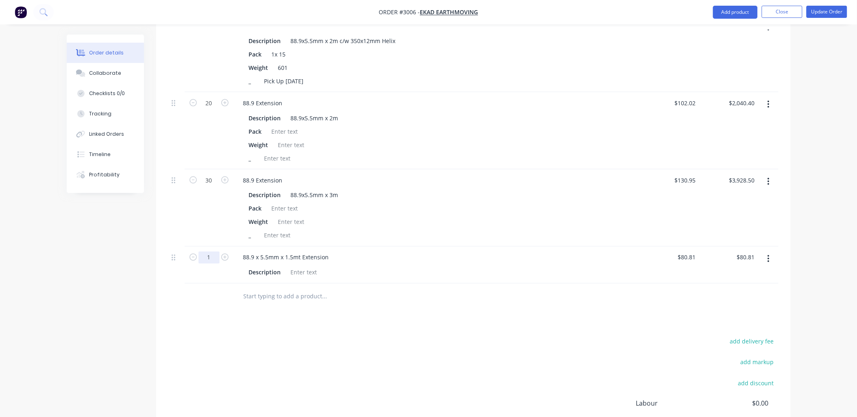
click at [209, 252] on input "1" at bounding box center [208, 258] width 21 height 12
type input "24"
type input "$1,939.44"
click at [264, 336] on div "add delivery fee add markup add discount Labour $0.00 Sub total $7,931.91 Tax $…" at bounding box center [473, 405] width 610 height 139
click at [277, 152] on div at bounding box center [277, 158] width 33 height 12
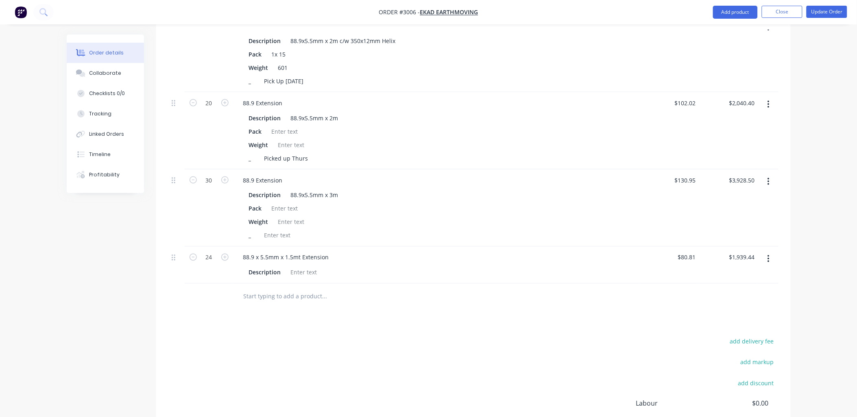
click at [311, 152] on div "_ Picked up Thurs" at bounding box center [435, 158] width 379 height 12
click at [307, 152] on div "Picked up Thurs" at bounding box center [286, 158] width 50 height 12
click at [284, 230] on div at bounding box center [277, 236] width 33 height 12
drag, startPoint x: 322, startPoint y: 148, endPoint x: 238, endPoint y: 129, distance: 86.5
click at [238, 131] on div "Description 88.9x5.5mm x 2m Pack Weight _ Picked up Thurs 28.08" at bounding box center [437, 138] width 400 height 54
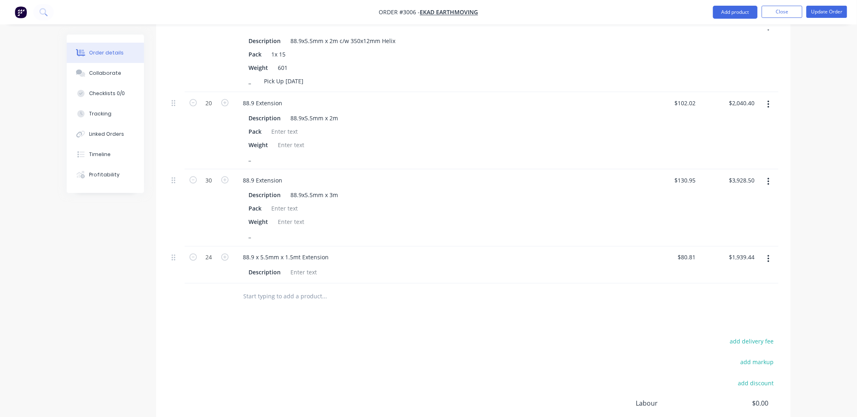
click at [289, 346] on div "add delivery fee add markup add discount Labour $0.00 Sub total $9,790.54 Tax $…" at bounding box center [473, 405] width 610 height 139
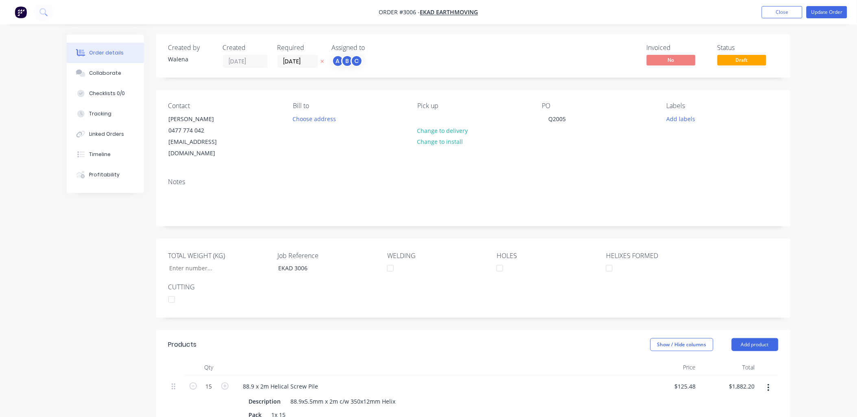
scroll to position [0, 0]
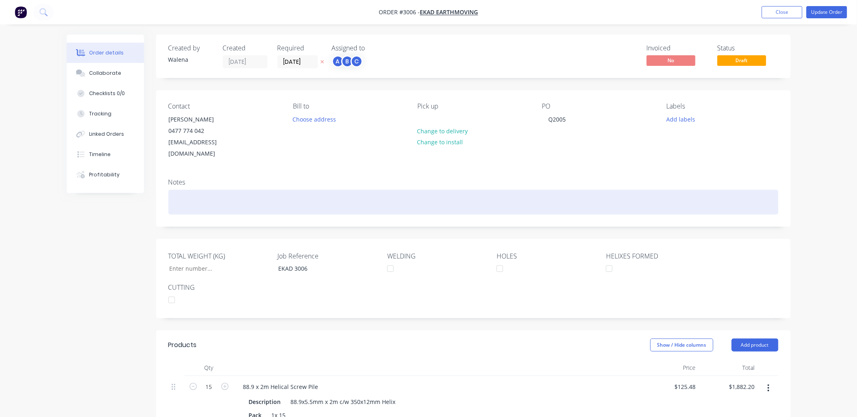
click at [176, 190] on div at bounding box center [473, 202] width 610 height 25
